Goal: Task Accomplishment & Management: Manage account settings

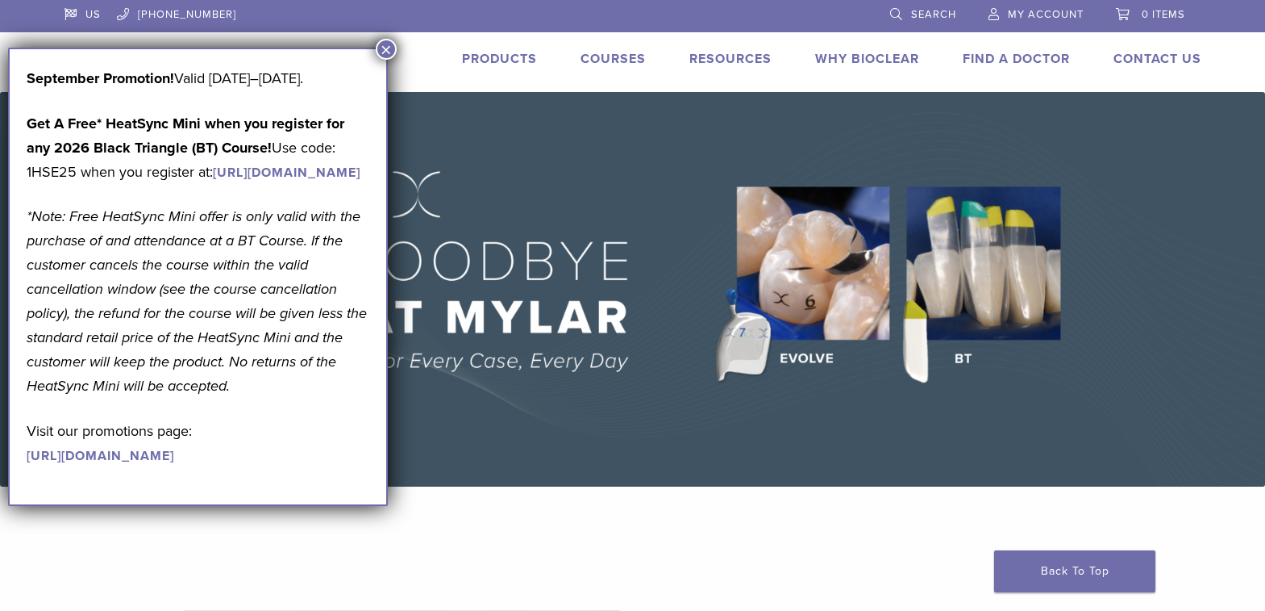
click at [1026, 12] on span "My Account" at bounding box center [1046, 14] width 76 height 13
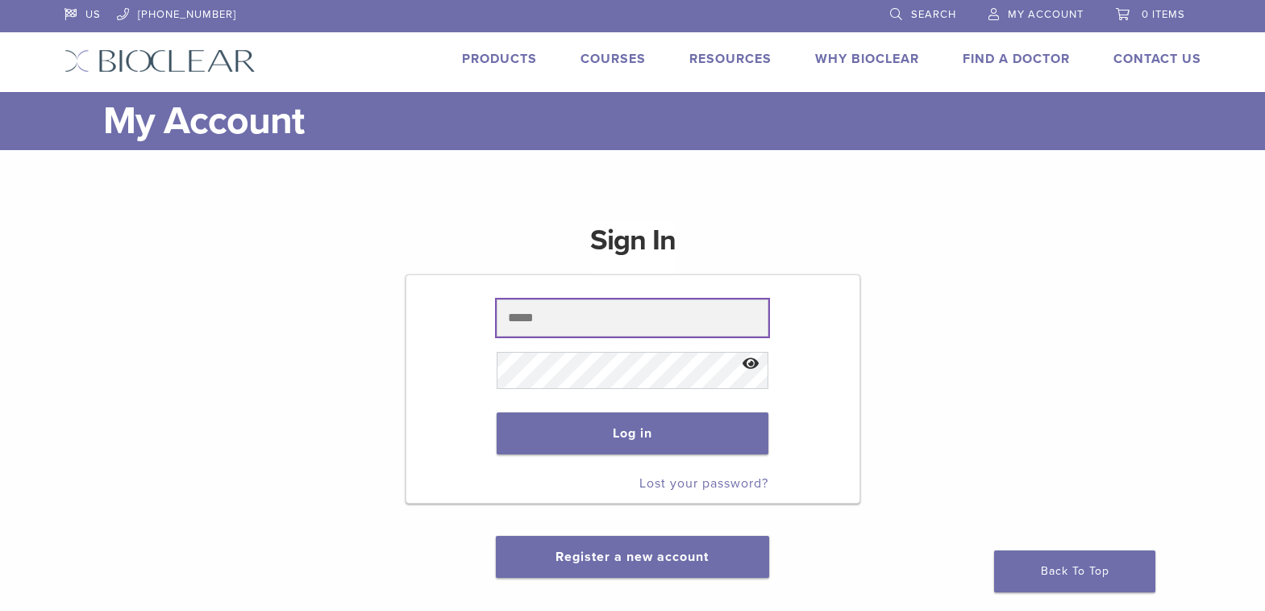
click at [645, 313] on input "text" at bounding box center [633, 317] width 272 height 37
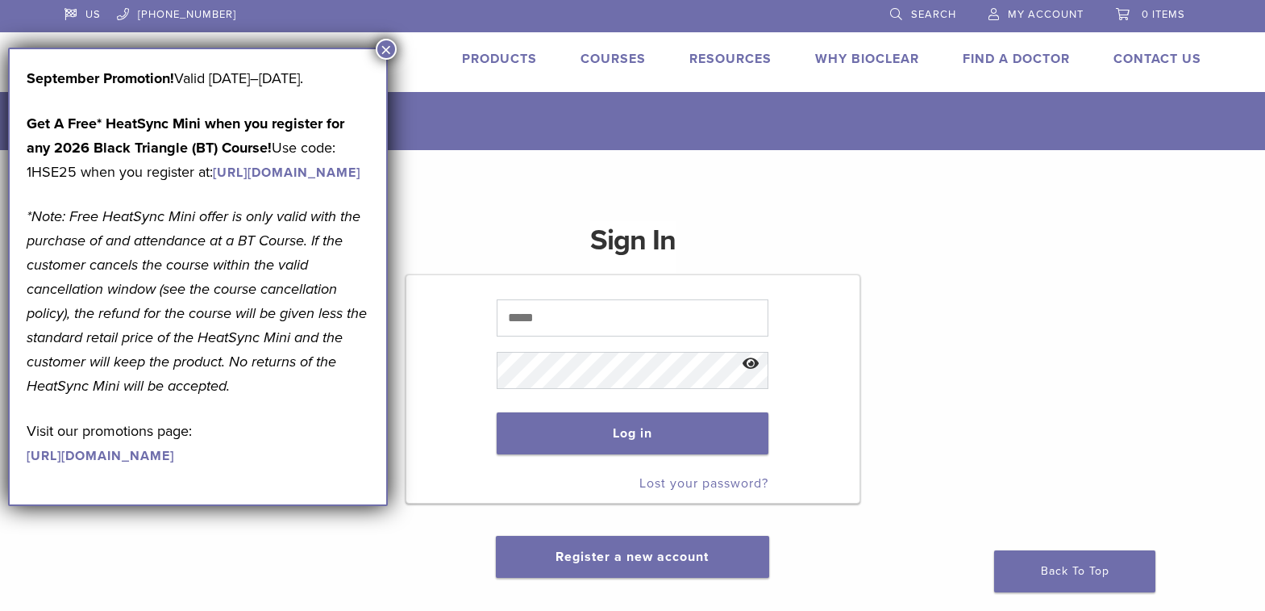
click at [387, 48] on button "×" at bounding box center [386, 49] width 21 height 21
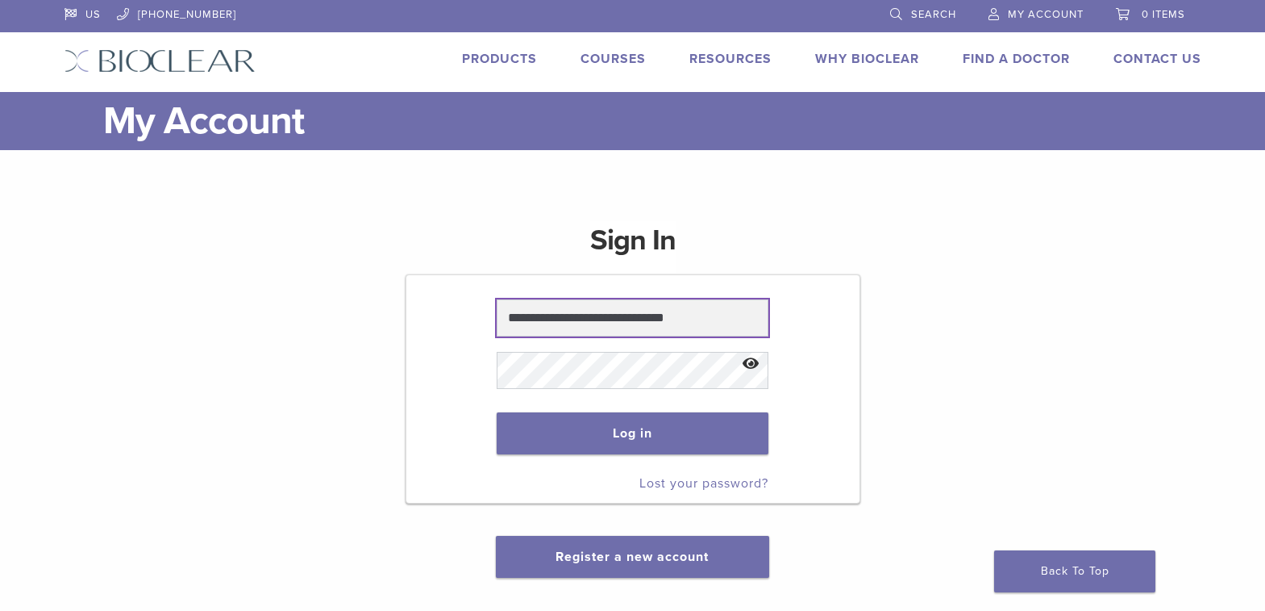
type input "**********"
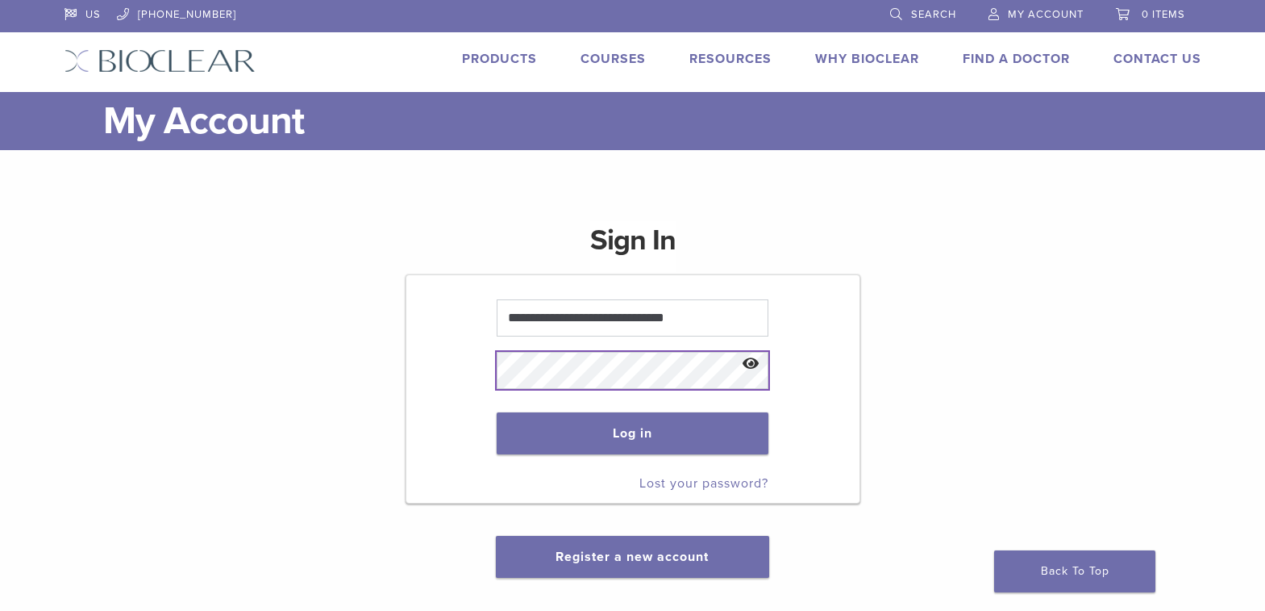
click at [497, 412] on button "Log in" at bounding box center [633, 433] width 272 height 42
click at [670, 433] on button "Log in" at bounding box center [633, 433] width 272 height 42
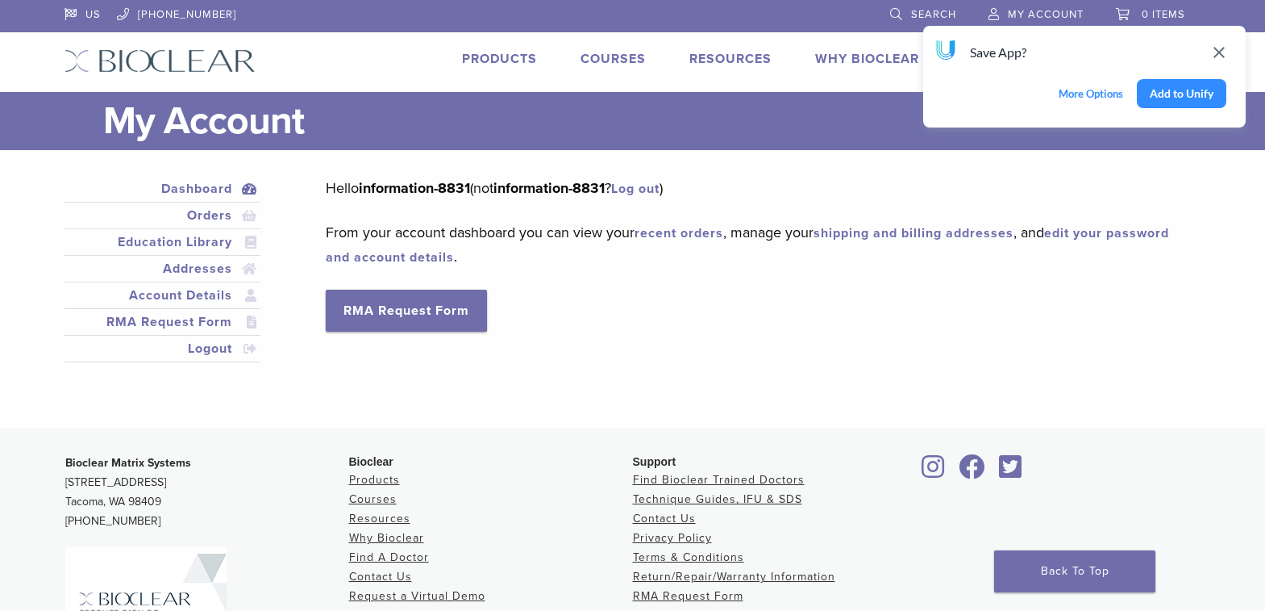
click at [1181, 98] on button "Add to Unify" at bounding box center [1182, 93] width 90 height 29
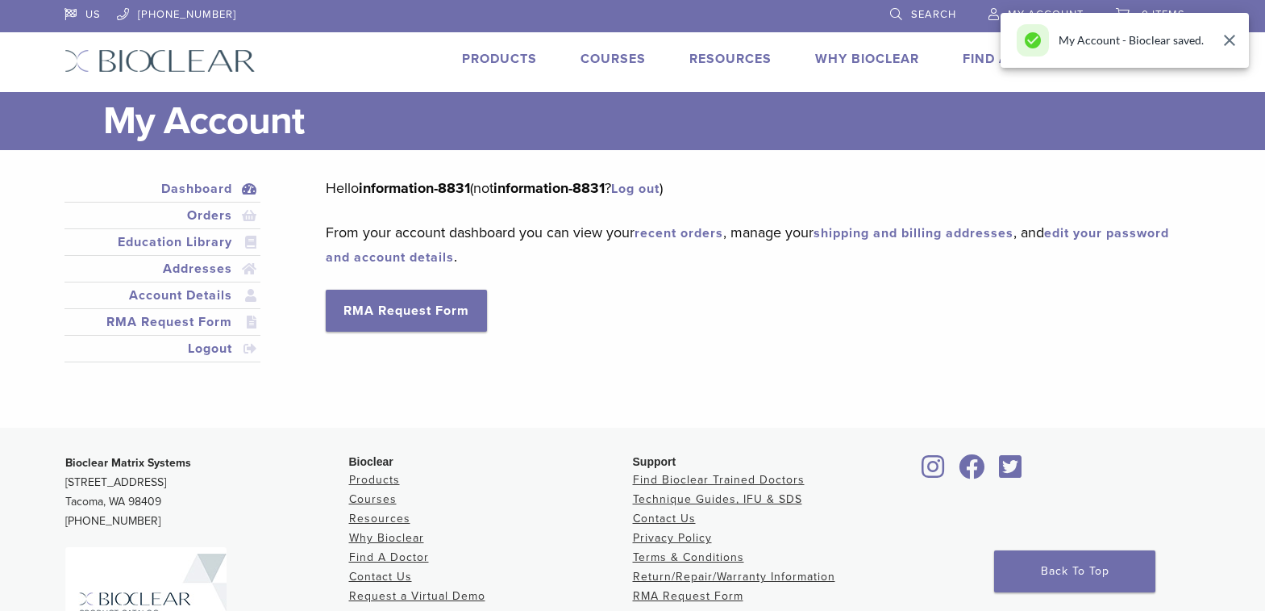
click at [1231, 40] on icon "Close" at bounding box center [1229, 40] width 11 height 11
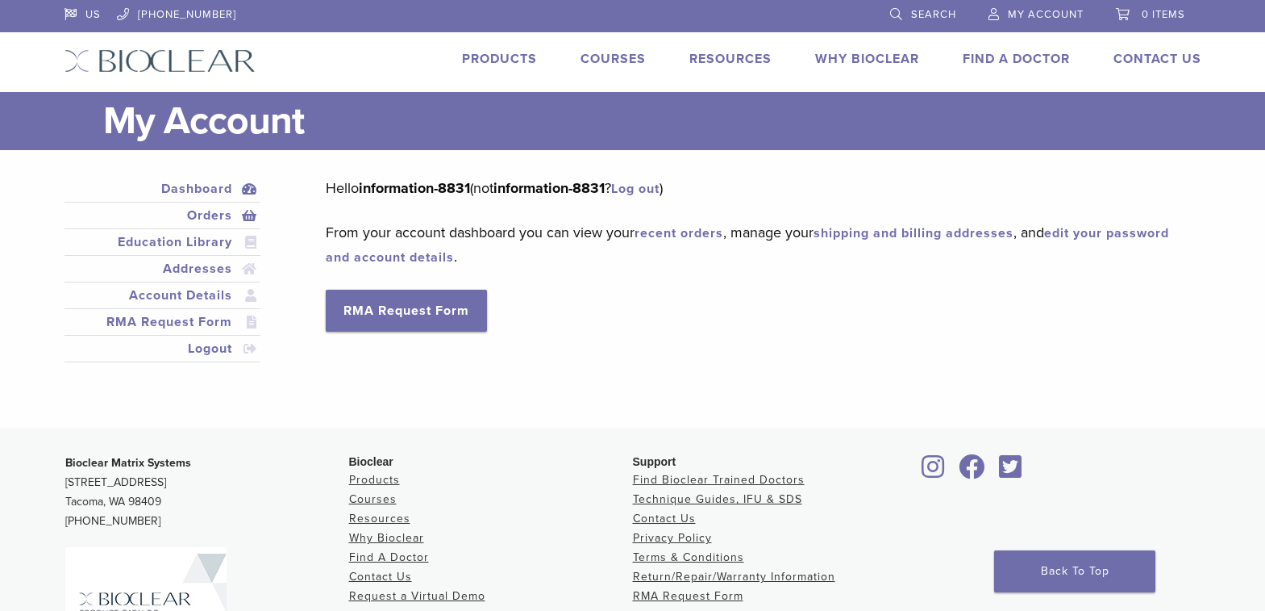
click at [223, 219] on link "Orders" at bounding box center [163, 215] width 190 height 19
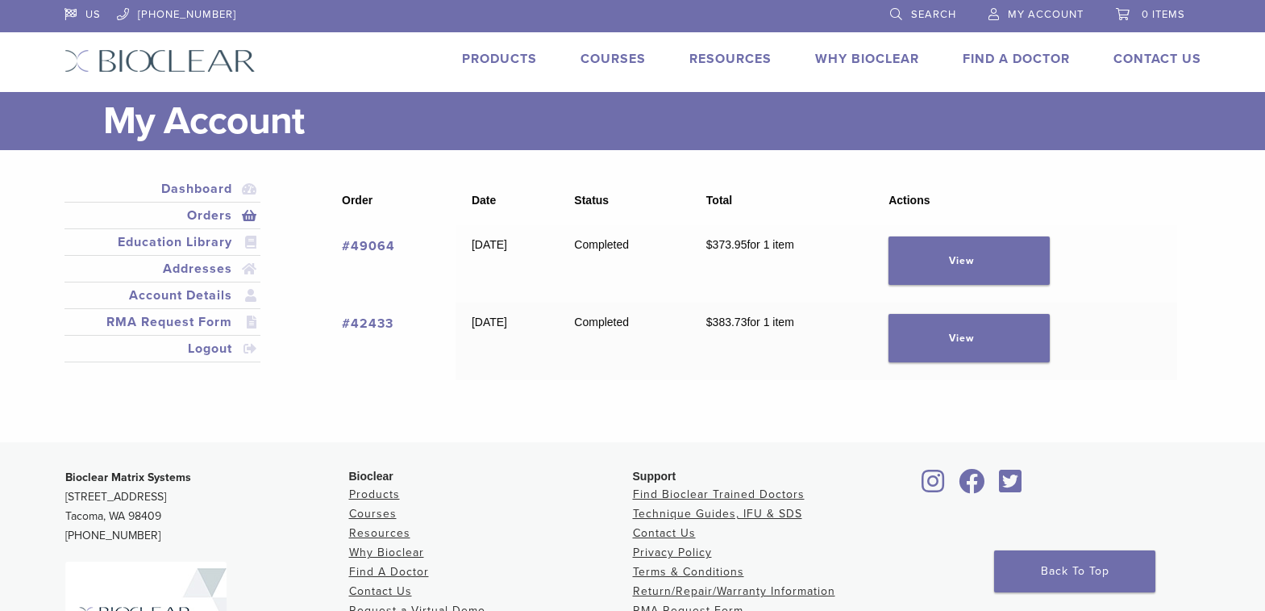
click at [1036, 18] on span "My Account" at bounding box center [1046, 14] width 76 height 13
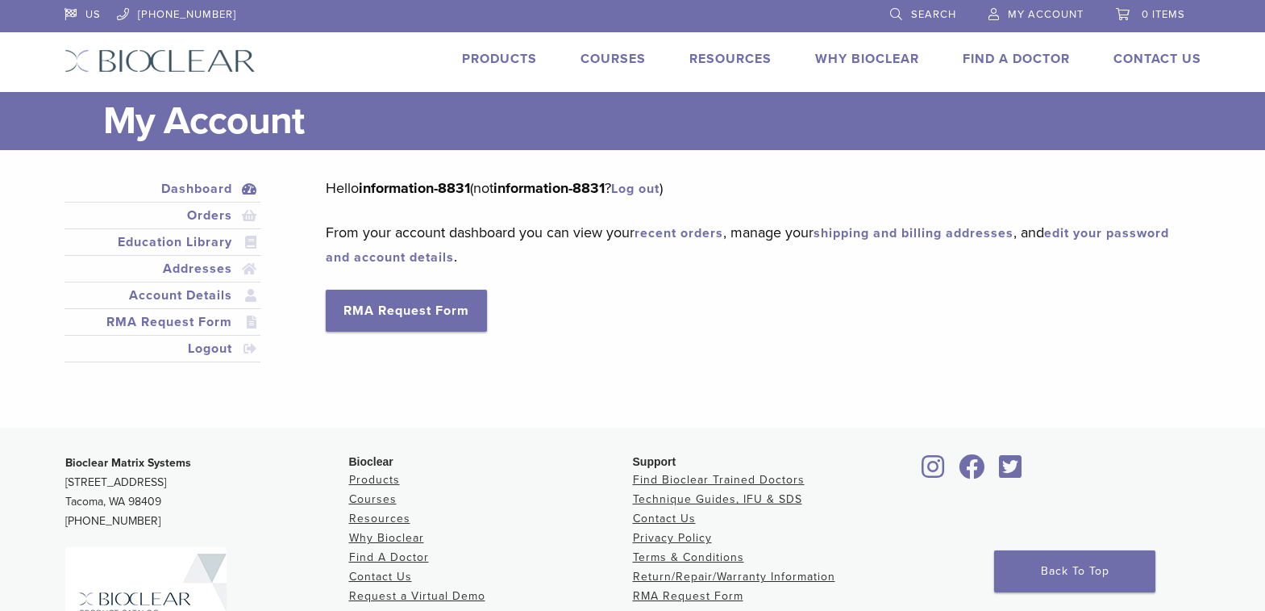
click at [1014, 15] on span "My Account" at bounding box center [1046, 14] width 76 height 13
click at [1035, 19] on span "My Account" at bounding box center [1046, 14] width 76 height 13
click at [216, 348] on link "Logout" at bounding box center [163, 348] width 190 height 19
